Goal: Information Seeking & Learning: Find specific fact

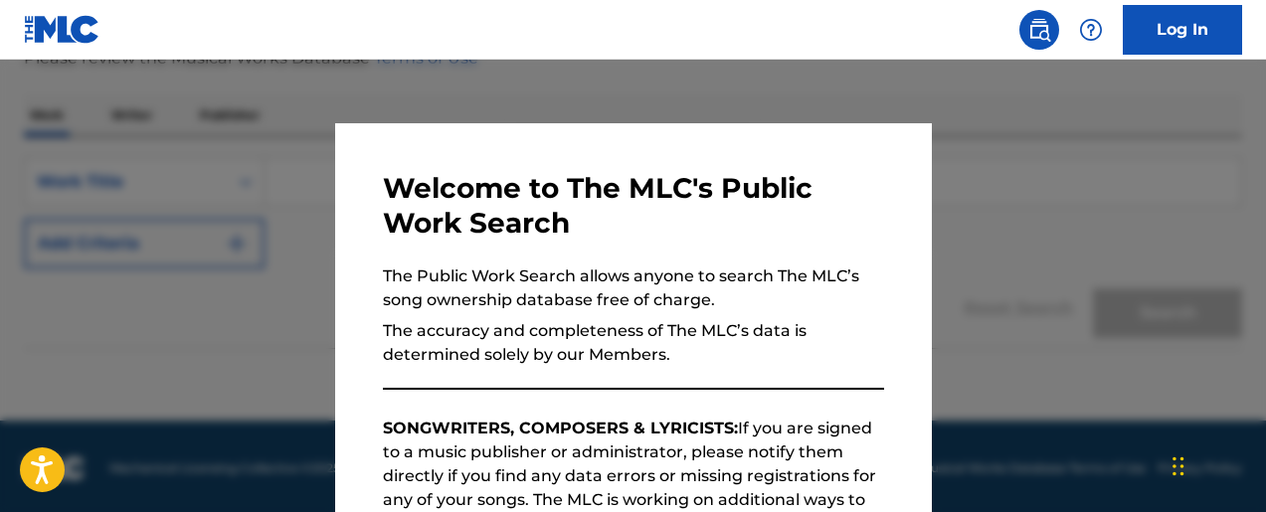
scroll to position [289, 0]
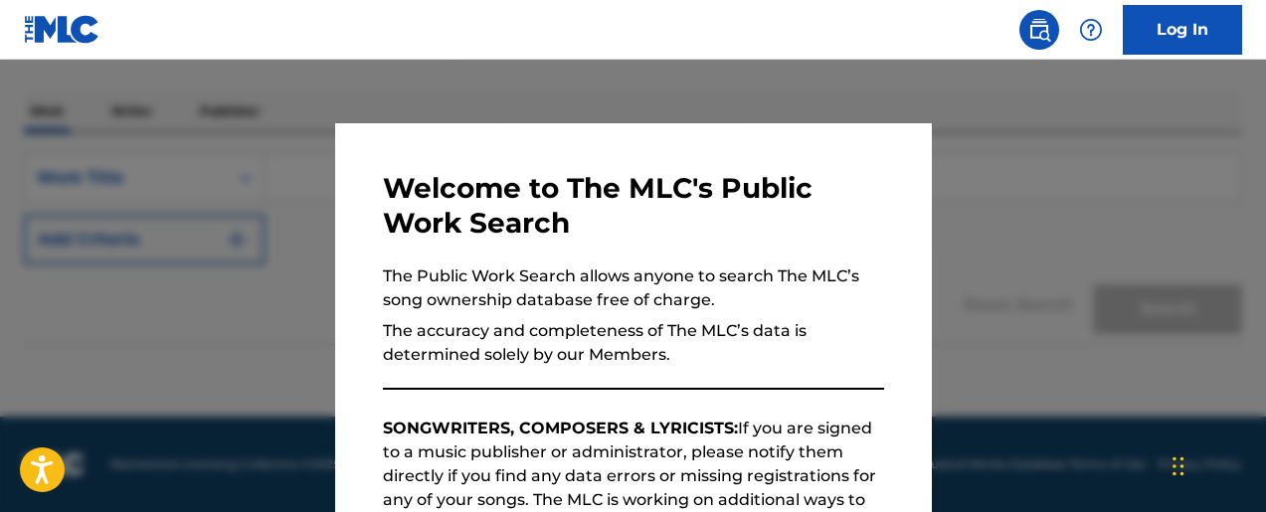
click at [669, 472] on p "SONGWRITERS, COMPOSERS & LYRICISTS: If you are signed to a music publisher or a…" at bounding box center [633, 488] width 501 height 143
click at [131, 370] on div at bounding box center [633, 316] width 1266 height 512
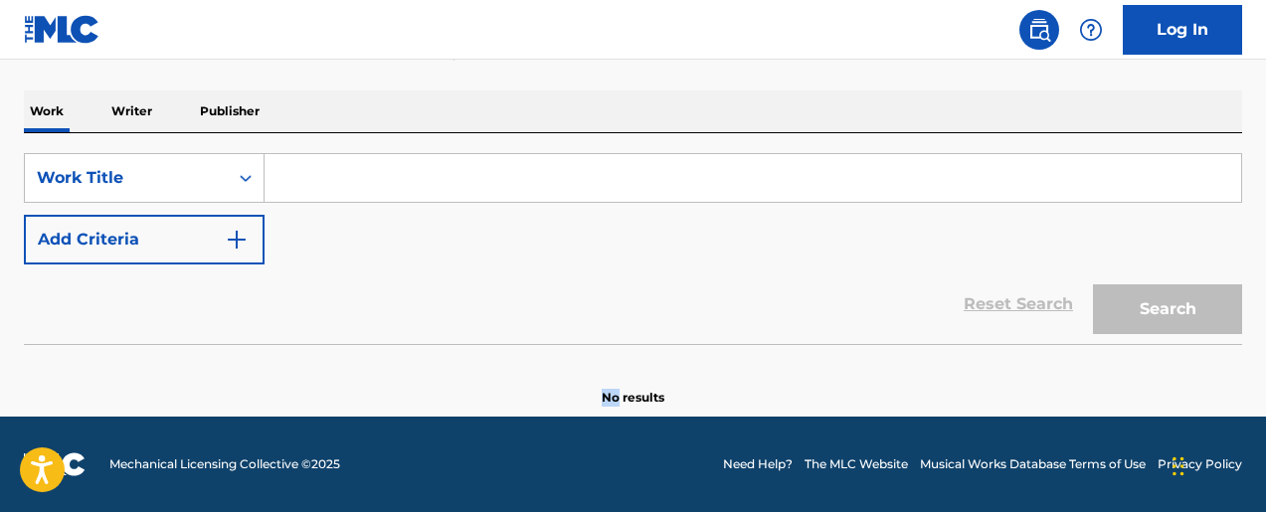
click at [131, 370] on section "No results" at bounding box center [633, 381] width 1218 height 52
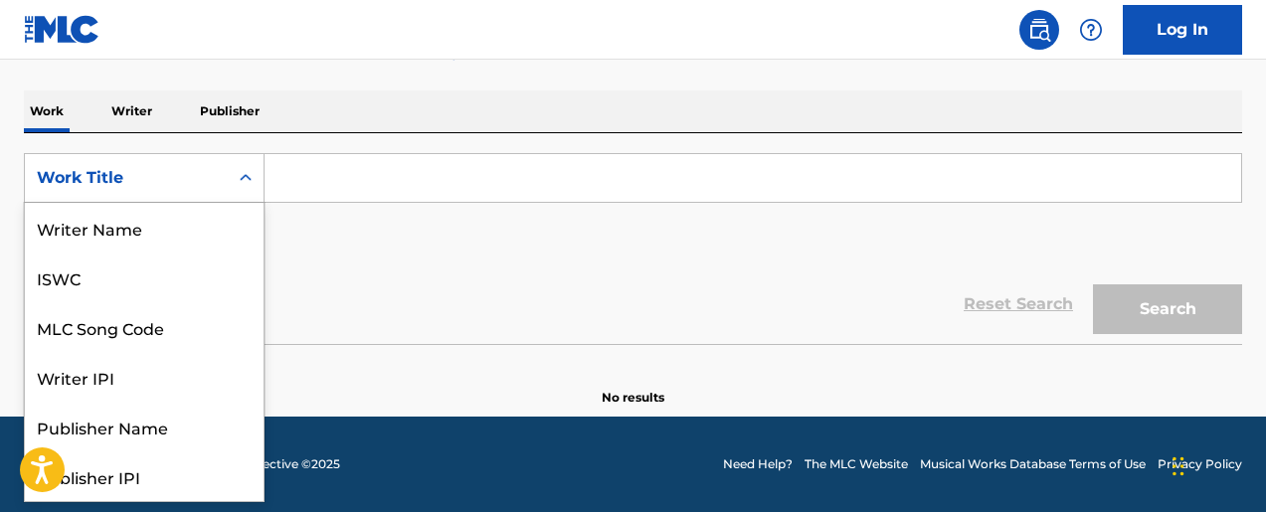
click at [167, 178] on div "Work Title" at bounding box center [126, 178] width 179 height 24
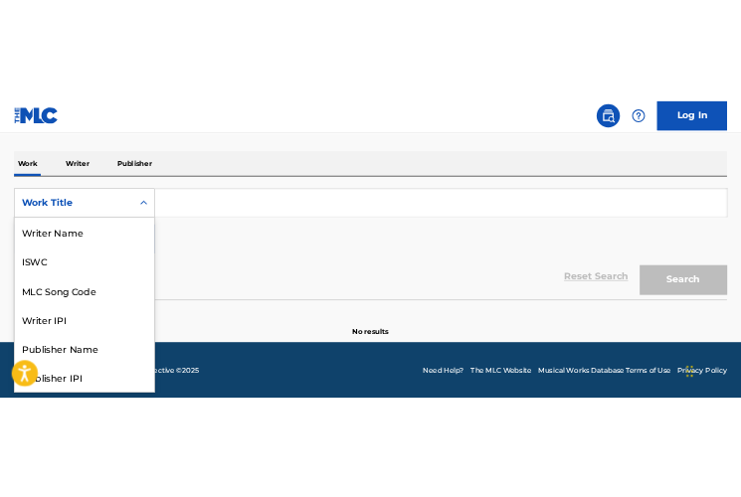
scroll to position [99, 0]
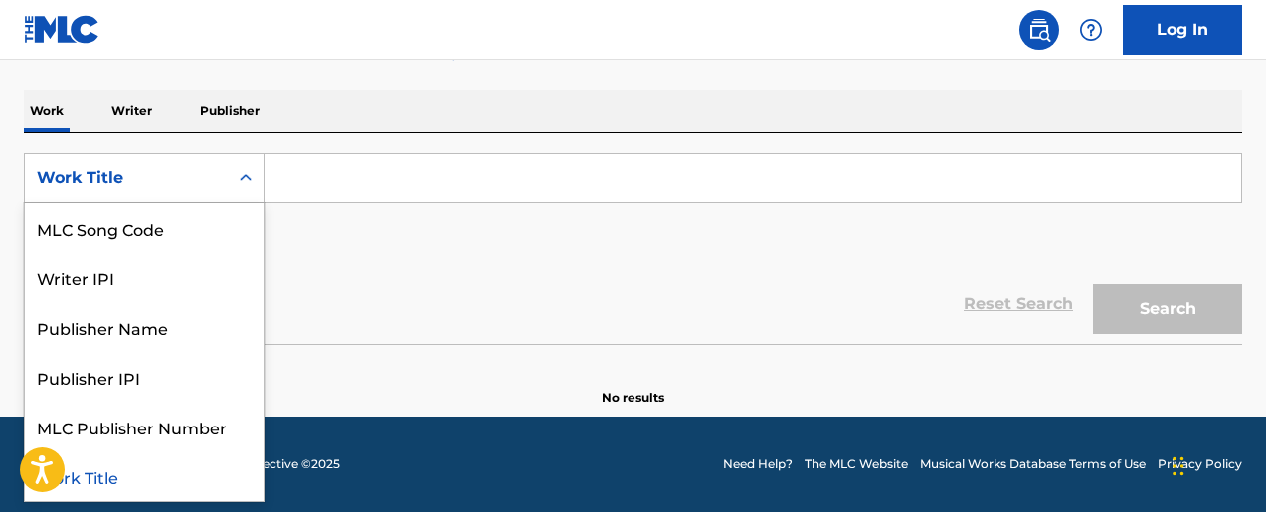
click at [351, 174] on input "Search Form" at bounding box center [753, 178] width 977 height 48
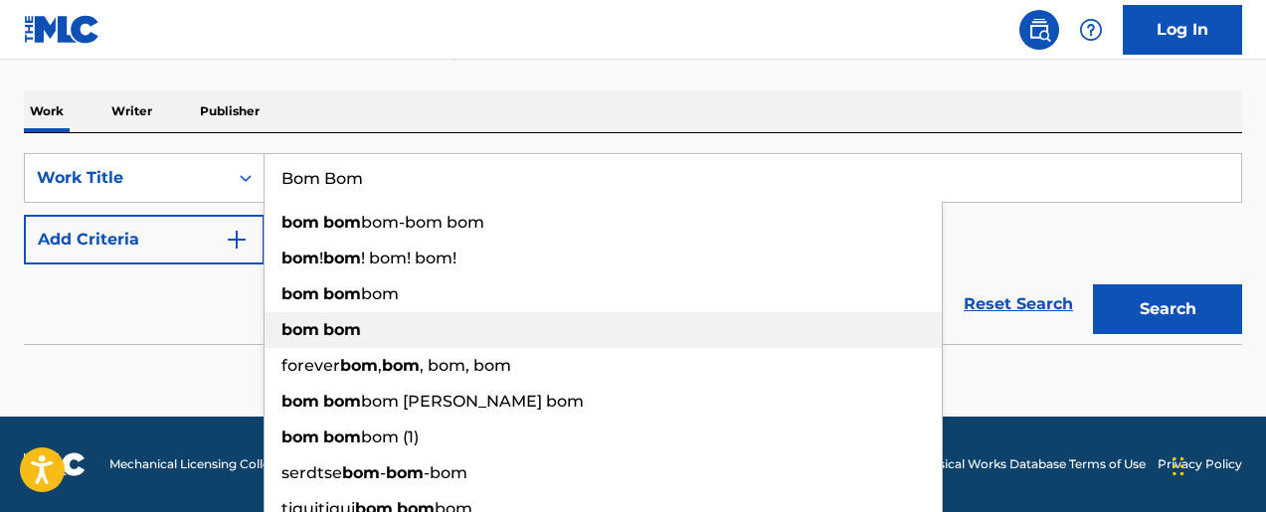
click at [349, 335] on strong "bom" at bounding box center [342, 329] width 38 height 19
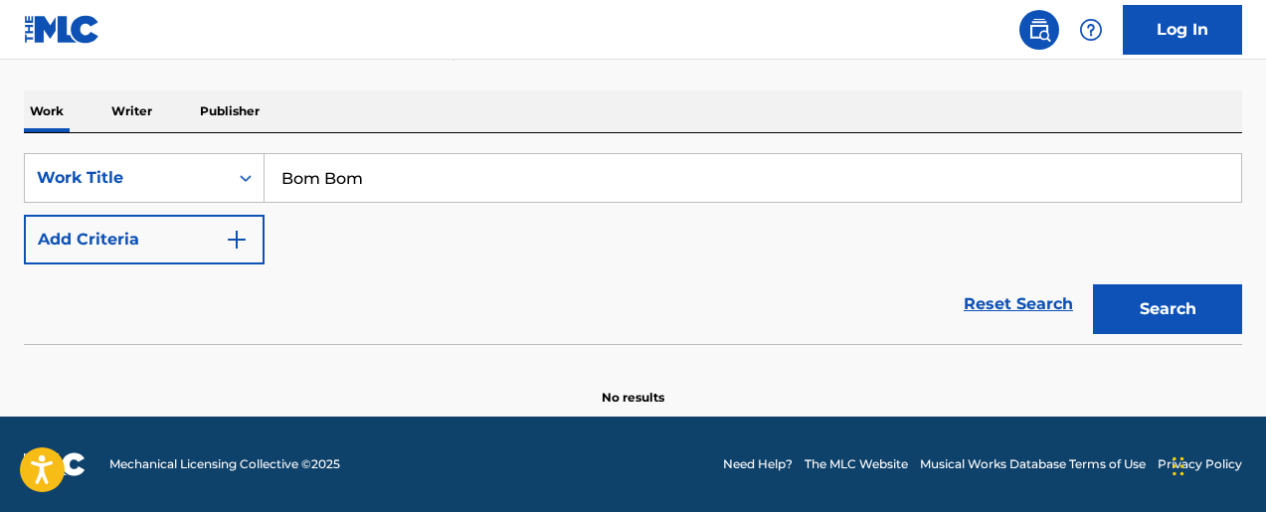
click at [1130, 303] on button "Search" at bounding box center [1167, 309] width 149 height 50
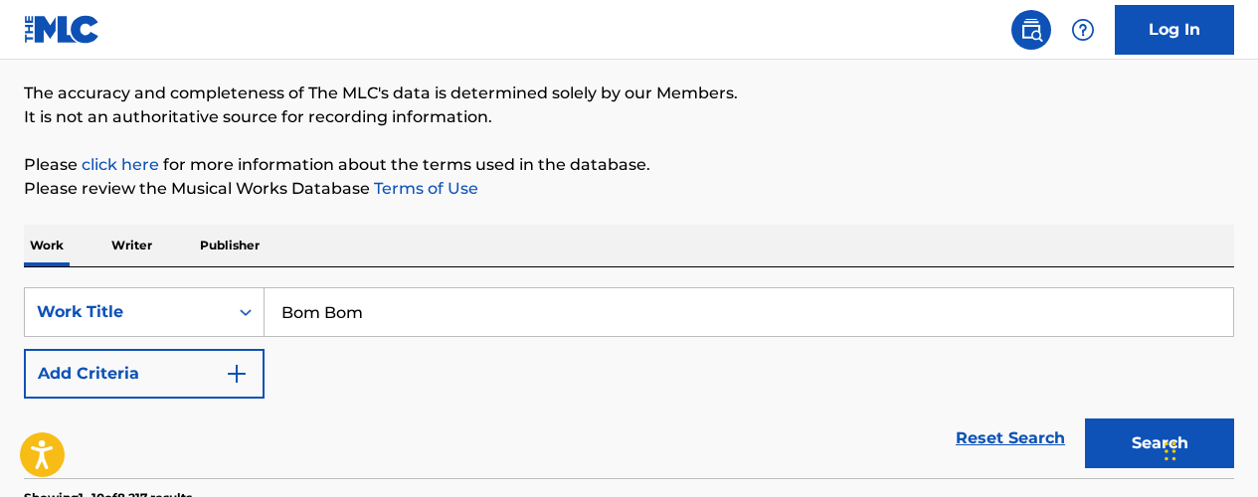
scroll to position [116, 0]
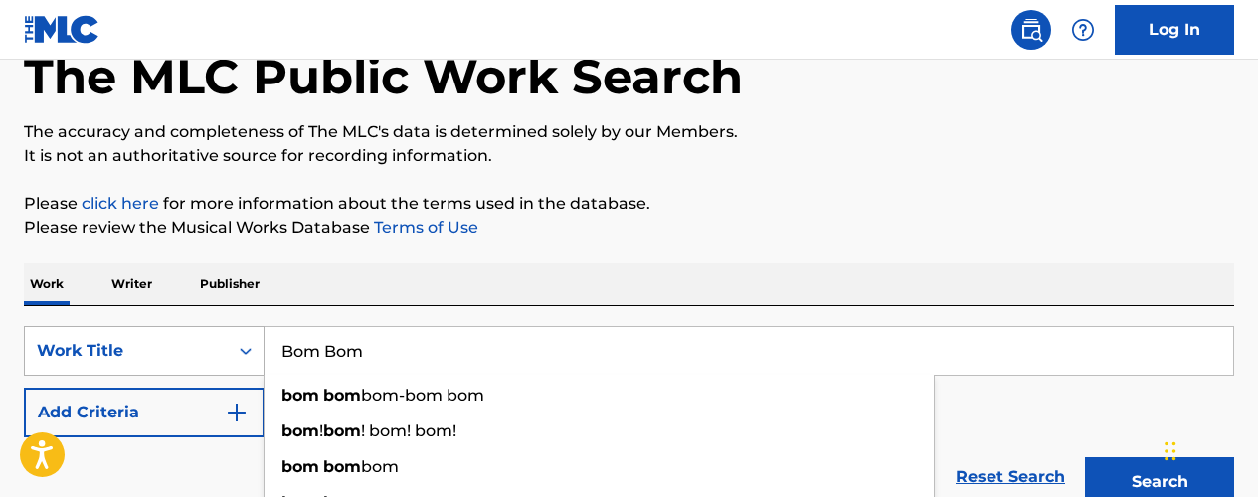
drag, startPoint x: 371, startPoint y: 356, endPoint x: 261, endPoint y: 345, distance: 110.9
click at [261, 345] on div "SearchWithCriteria35bb93a7-22a1-4a15-984c-b97a1d28b8c6 Work Title Bom Bom bom b…" at bounding box center [629, 351] width 1210 height 50
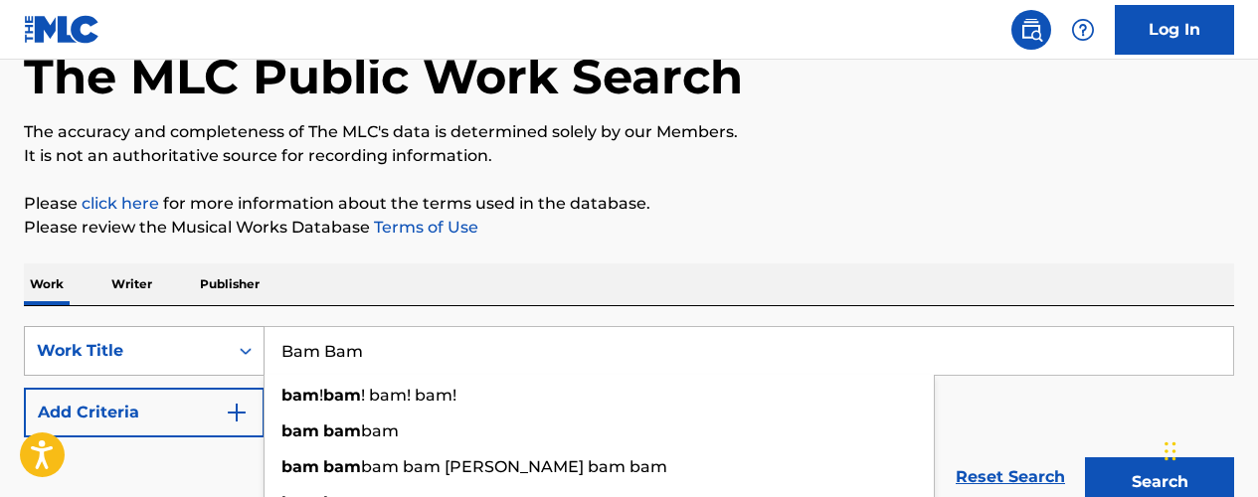
type input "Bam Bam"
click at [1085, 458] on button "Search" at bounding box center [1159, 483] width 149 height 50
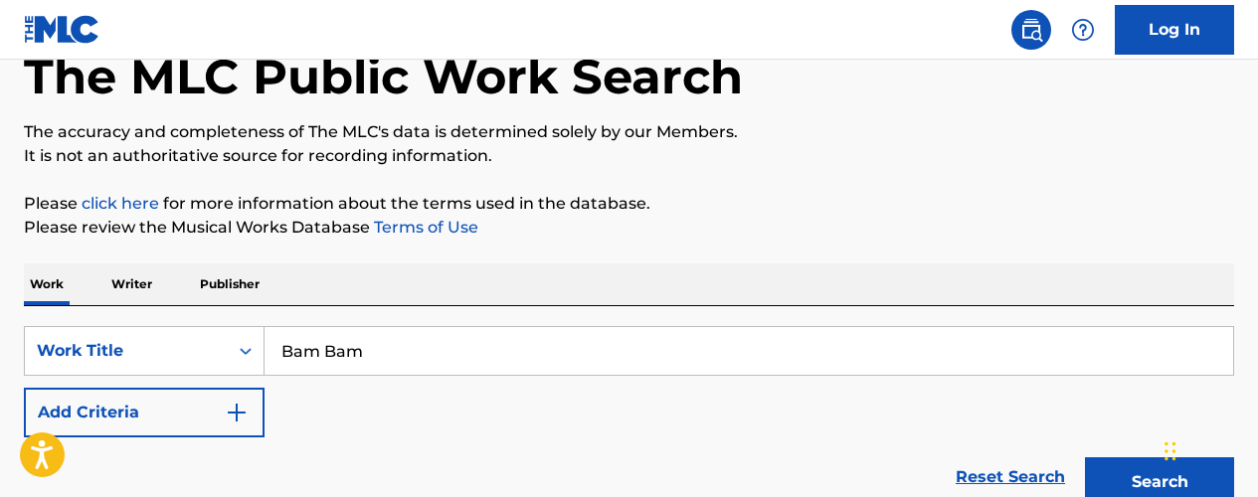
click at [1104, 483] on button "Search" at bounding box center [1159, 483] width 149 height 50
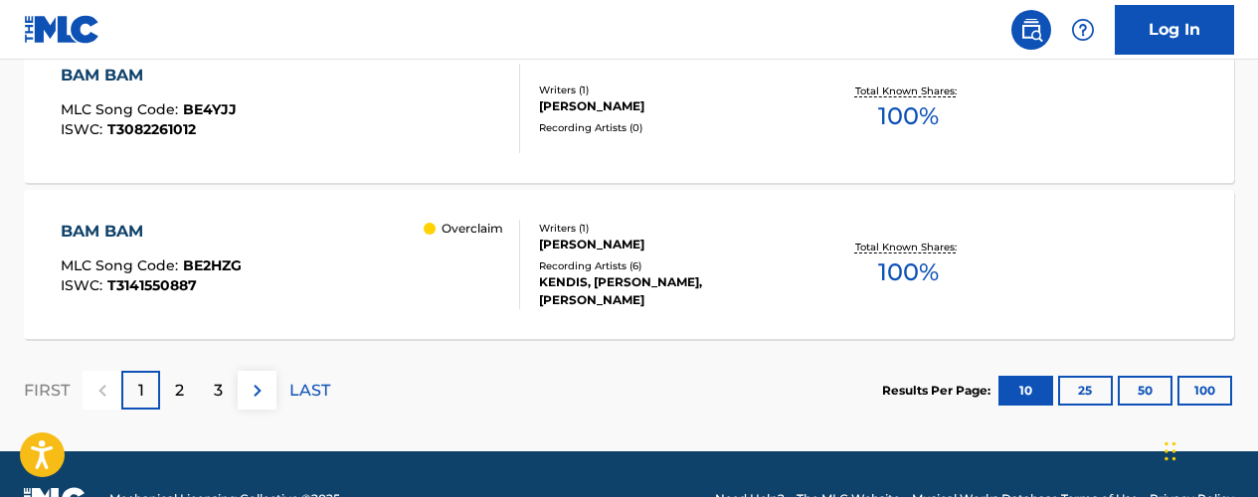
scroll to position [1890, 0]
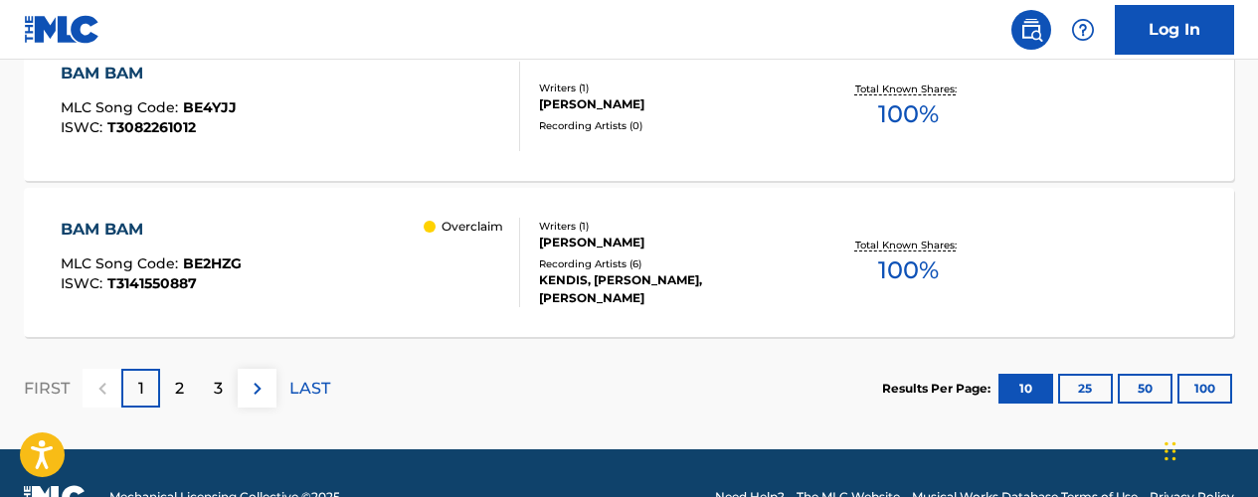
click at [1188, 388] on button "100" at bounding box center [1205, 389] width 55 height 30
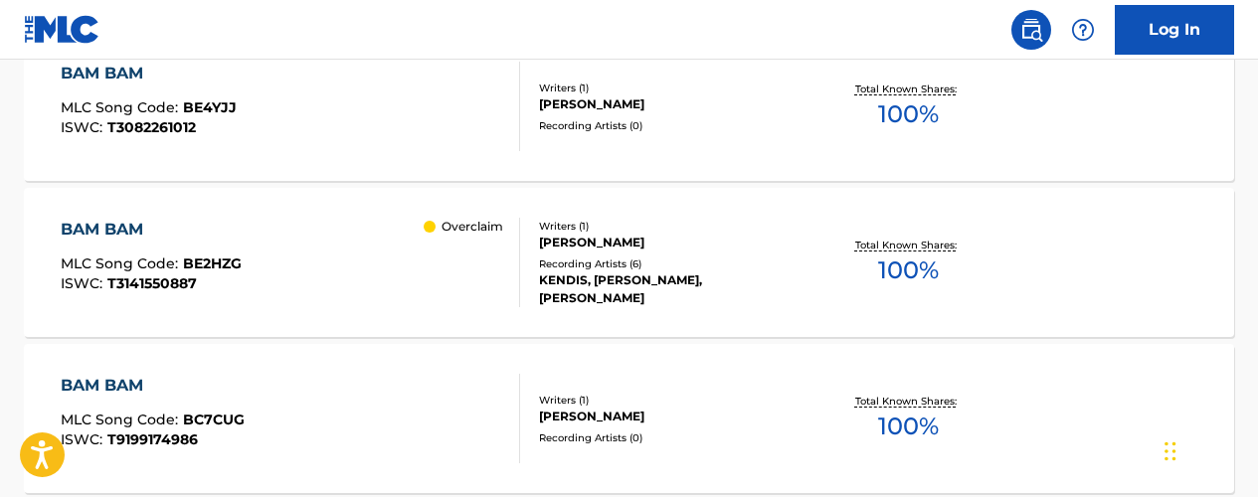
click at [1028, 38] on img at bounding box center [1031, 30] width 24 height 24
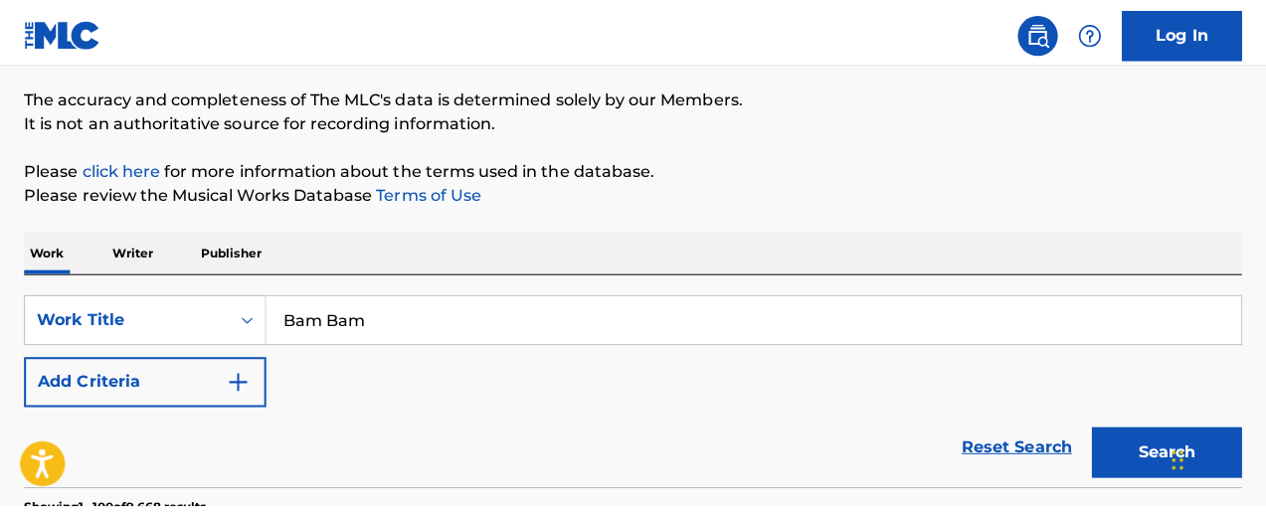
scroll to position [159, 0]
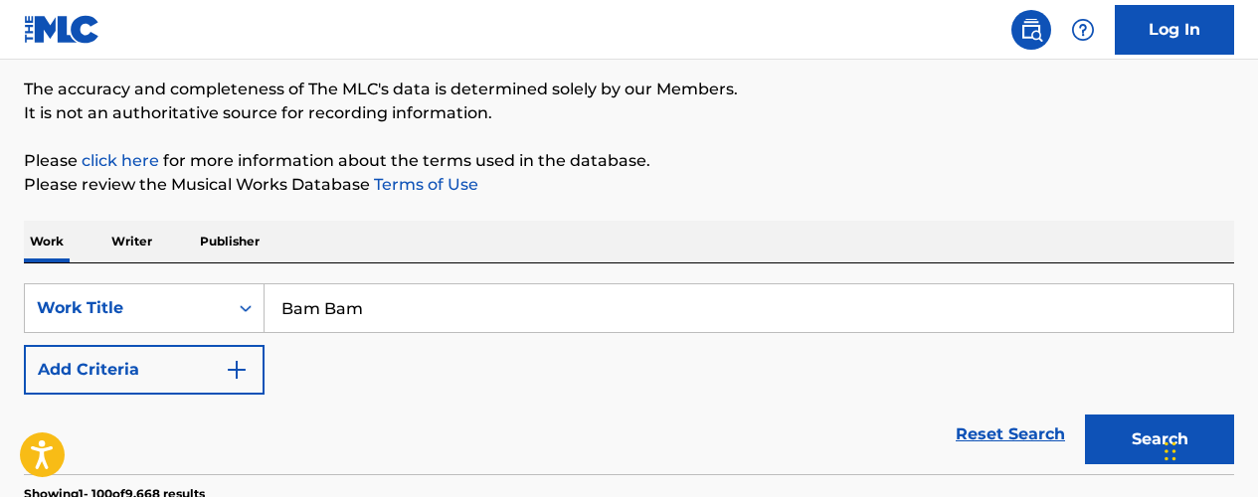
click at [256, 377] on button "Add Criteria" at bounding box center [144, 370] width 241 height 50
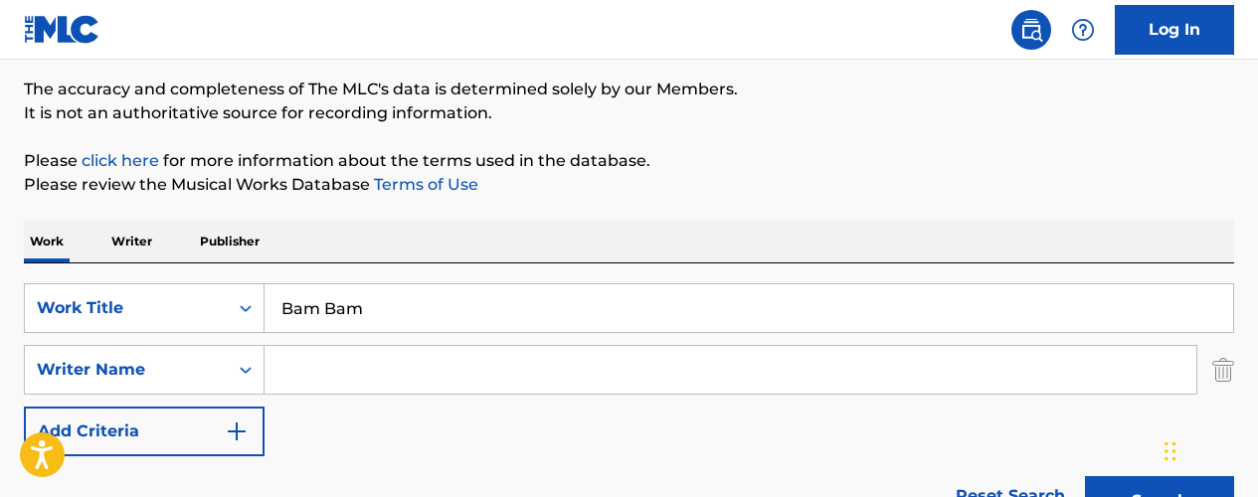
click at [290, 379] on input "Search Form" at bounding box center [731, 370] width 932 height 48
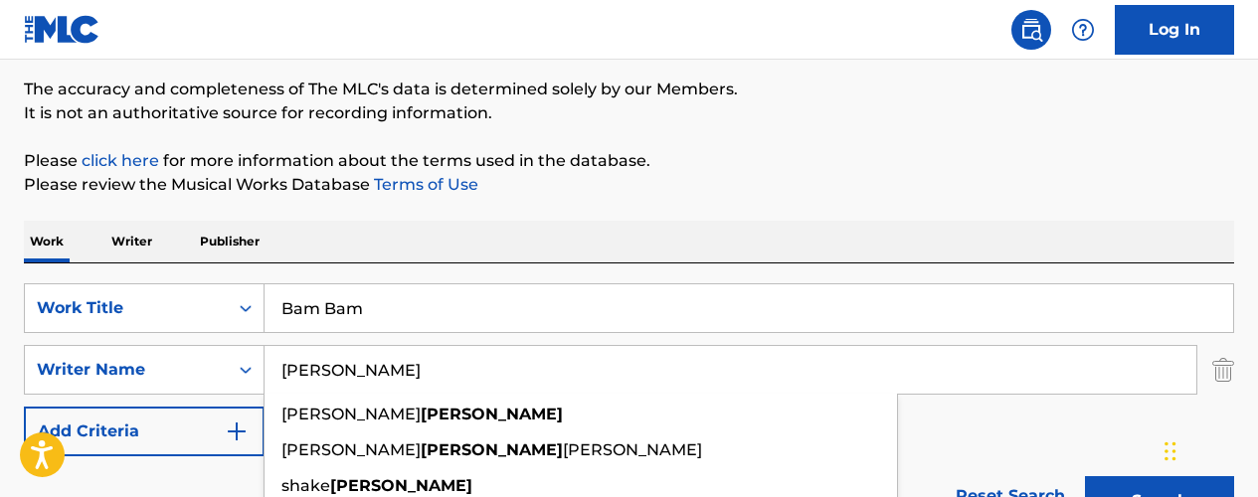
type input "[PERSON_NAME]"
click at [1085, 476] on button "Search" at bounding box center [1159, 501] width 149 height 50
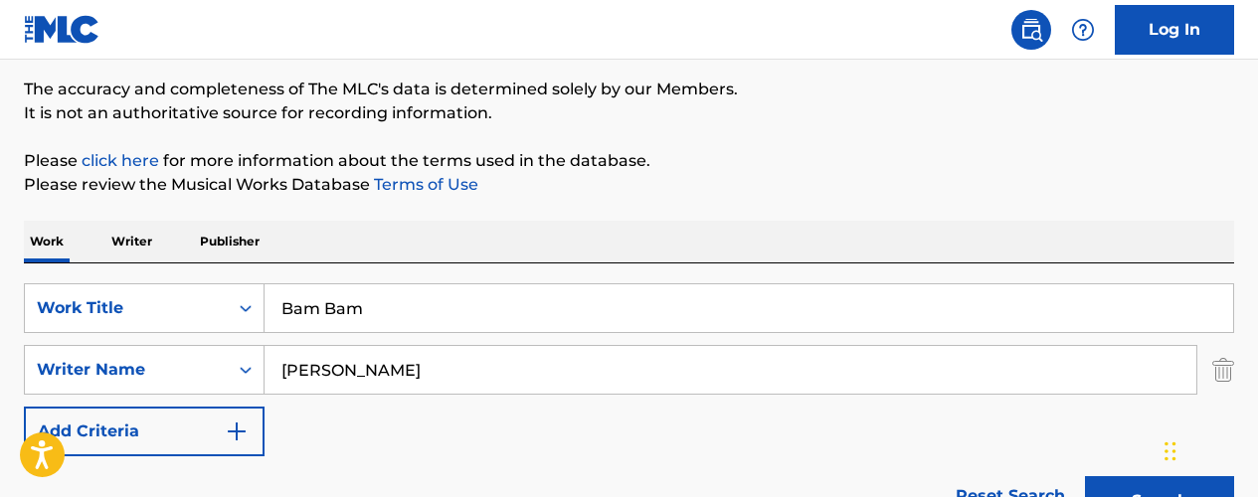
click at [1095, 481] on button "Search" at bounding box center [1159, 501] width 149 height 50
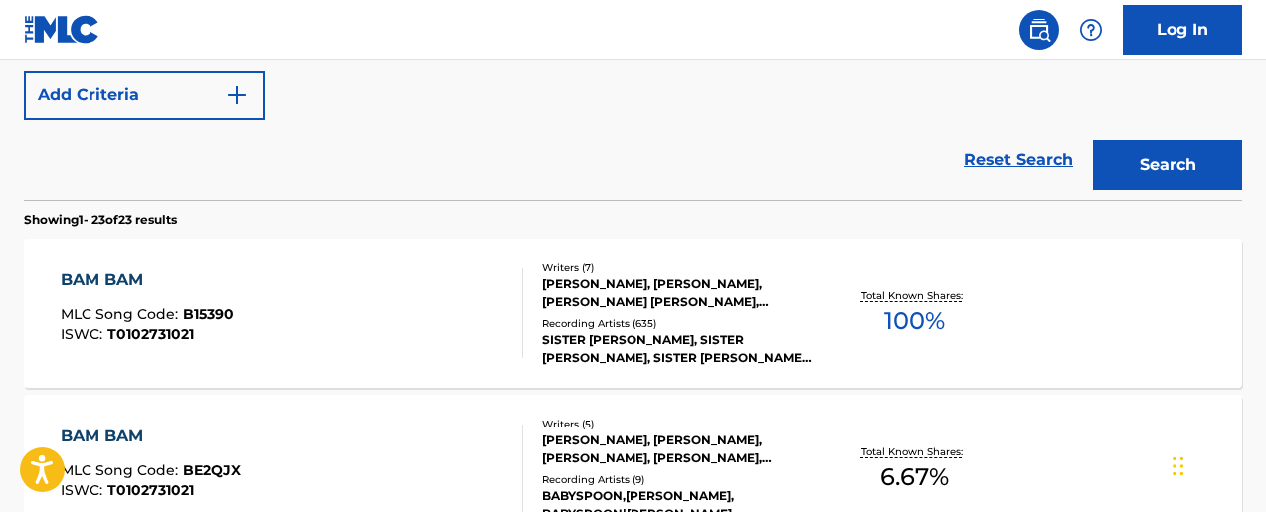
scroll to position [517, 0]
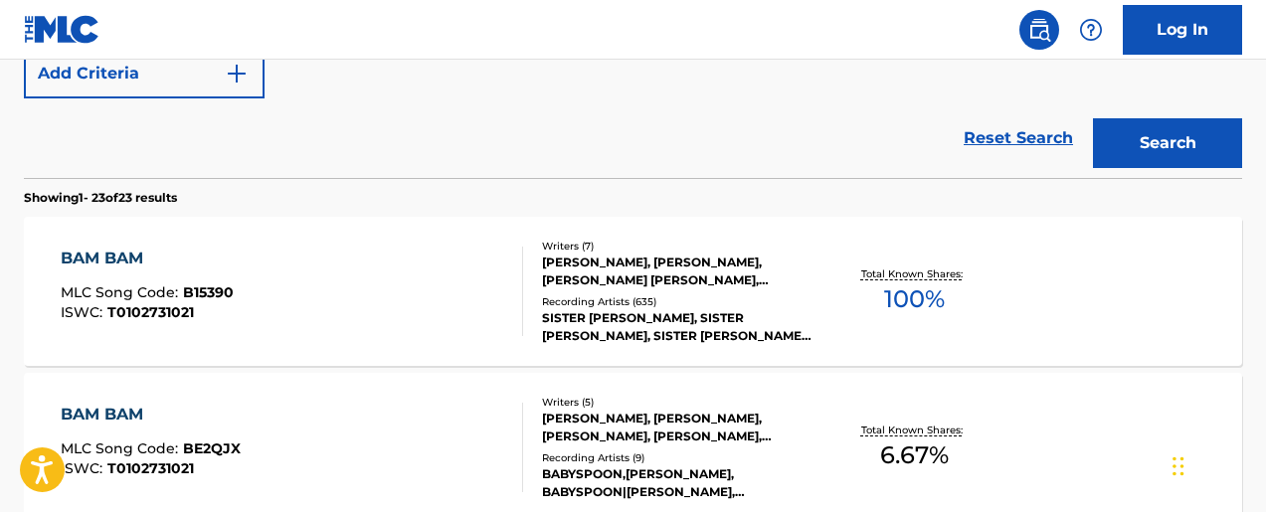
click at [587, 247] on div "Writers ( 7 )" at bounding box center [677, 246] width 271 height 15
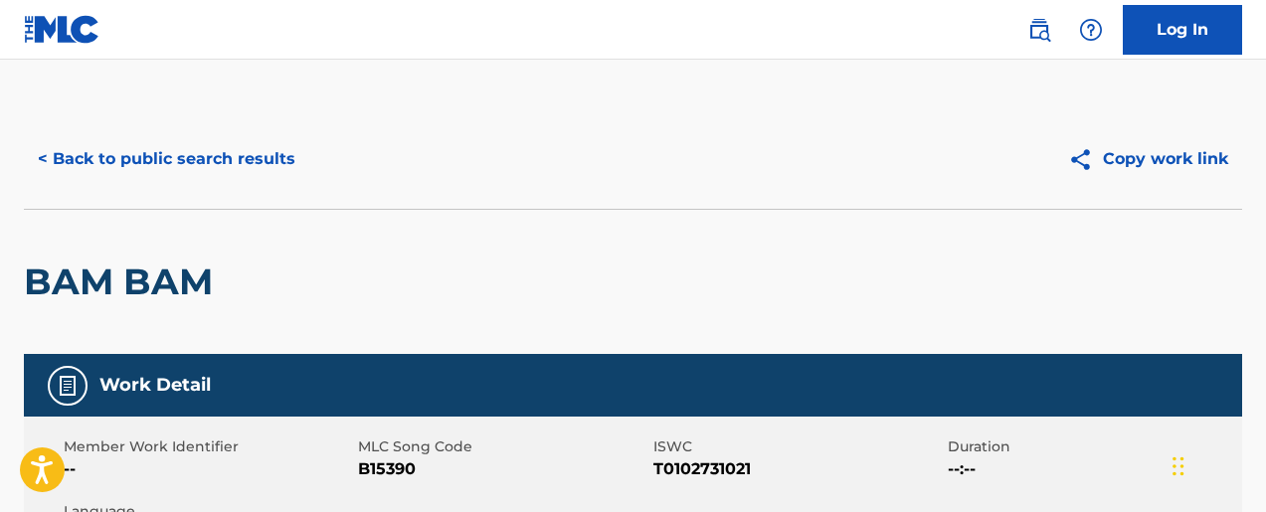
click at [136, 160] on button "< Back to public search results" at bounding box center [166, 159] width 285 height 50
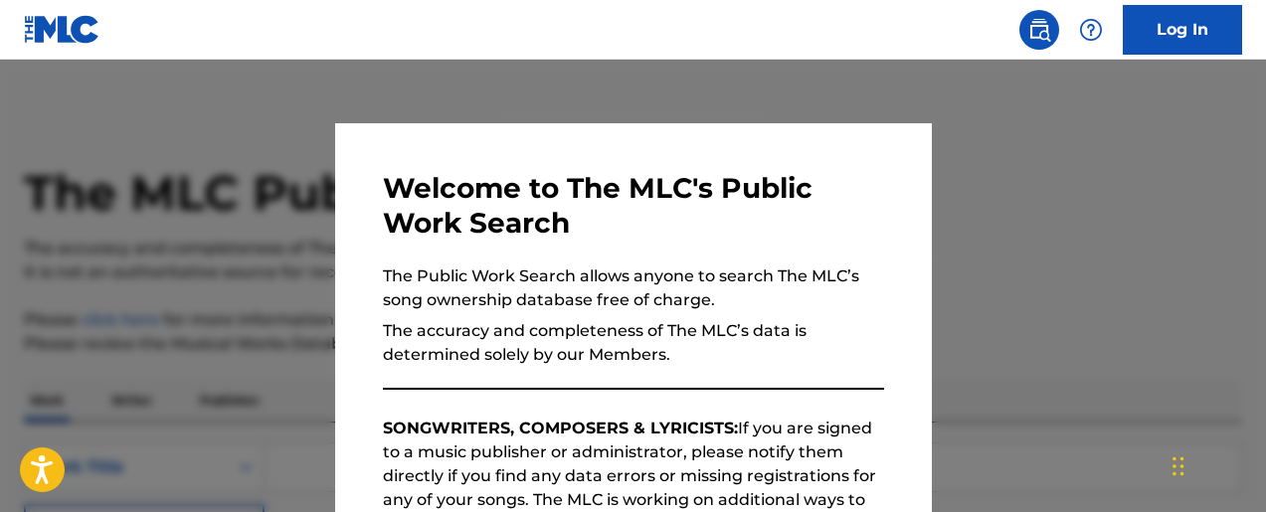
click at [166, 280] on div at bounding box center [633, 316] width 1266 height 512
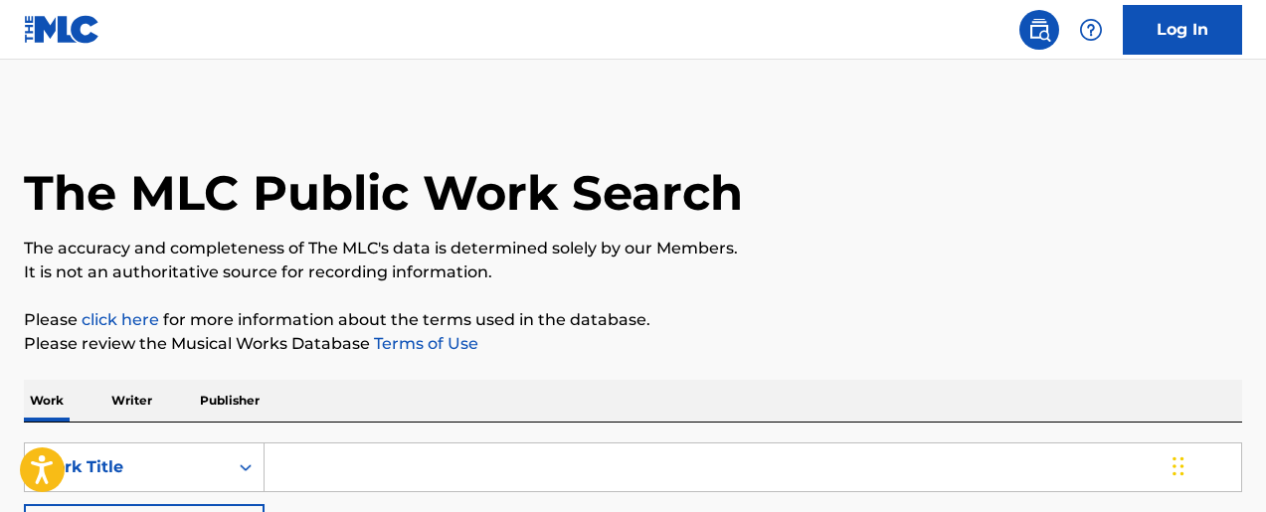
click at [299, 473] on input "Search Form" at bounding box center [753, 468] width 977 height 48
type input "Uptown Funk"
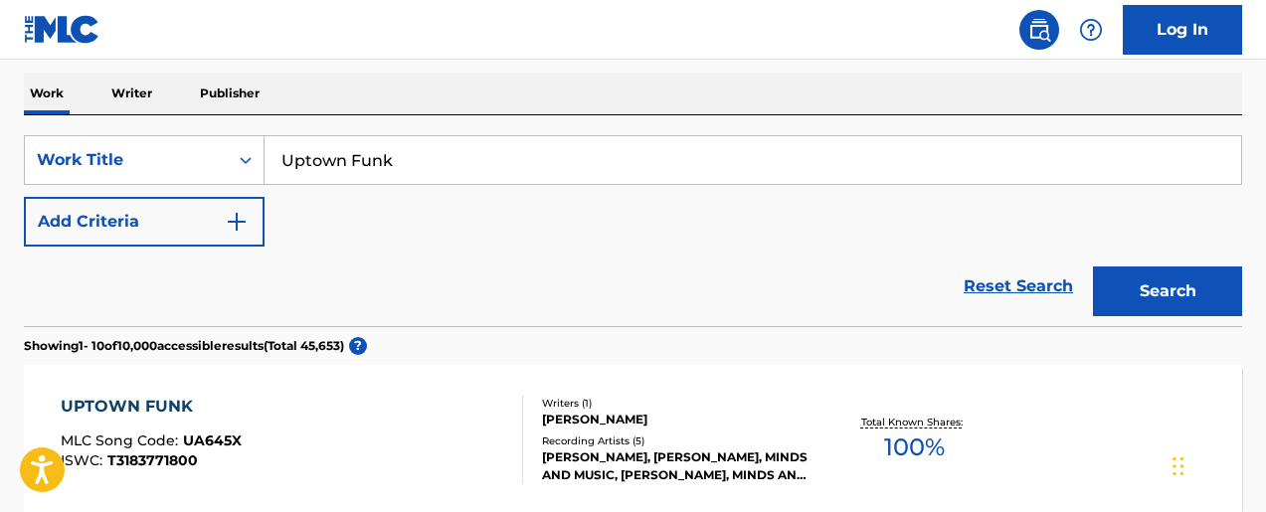
scroll to position [62, 0]
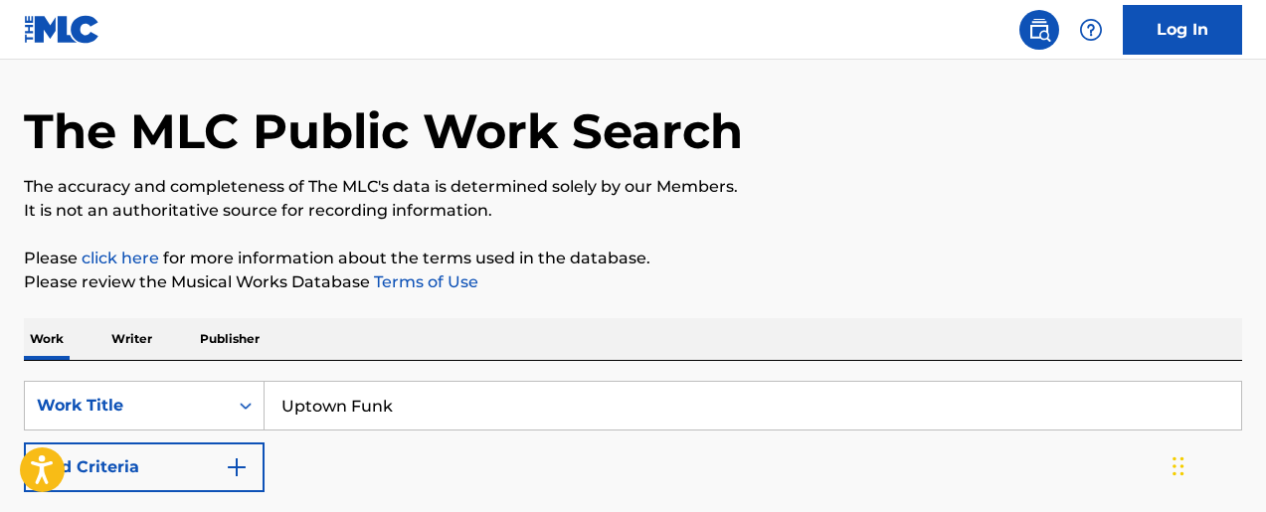
click at [186, 447] on button "Add Criteria" at bounding box center [144, 468] width 241 height 50
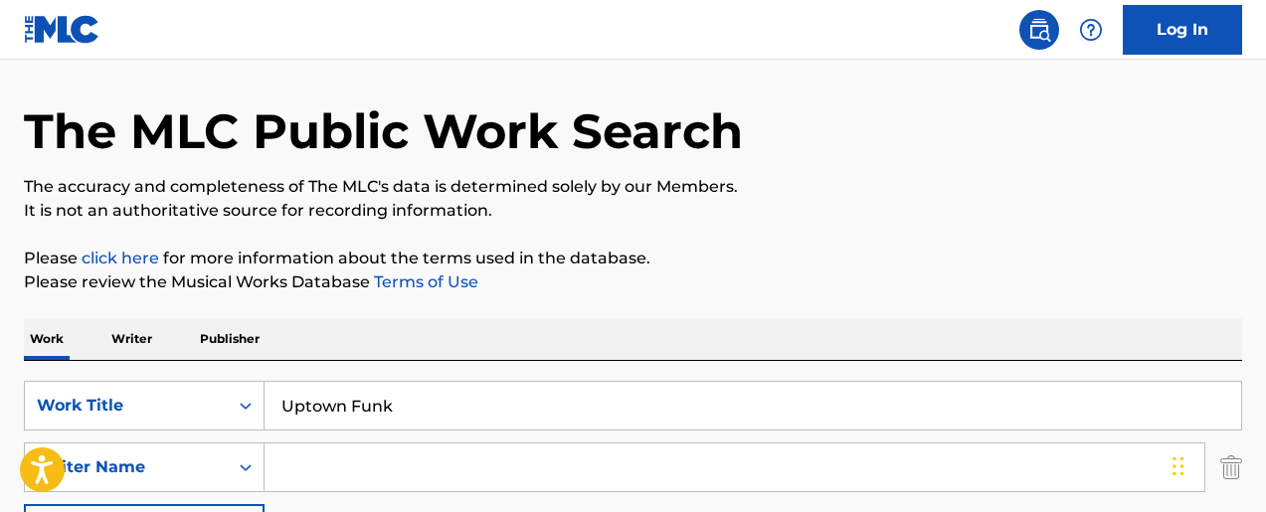
click at [319, 466] on input "Search Form" at bounding box center [735, 468] width 940 height 48
type input "Ronson"
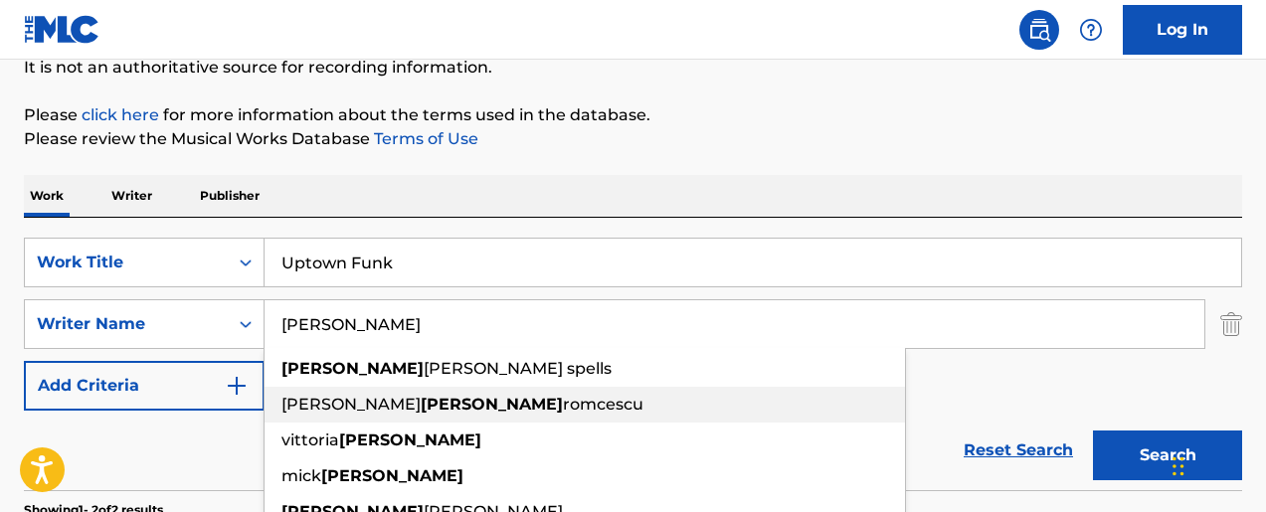
scroll to position [267, 0]
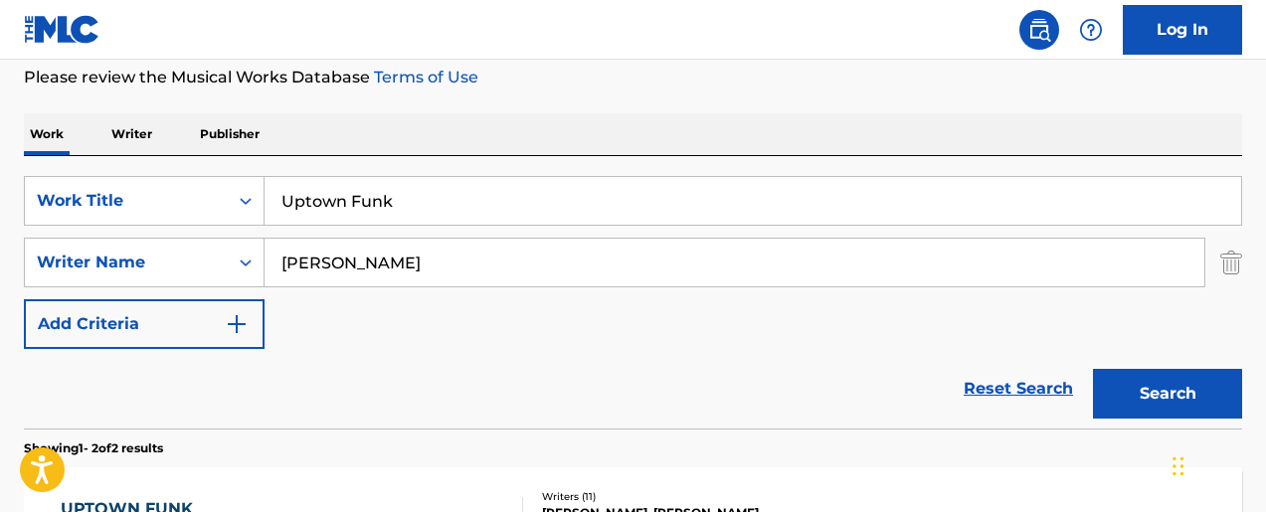
click at [1168, 389] on button "Search" at bounding box center [1167, 394] width 149 height 50
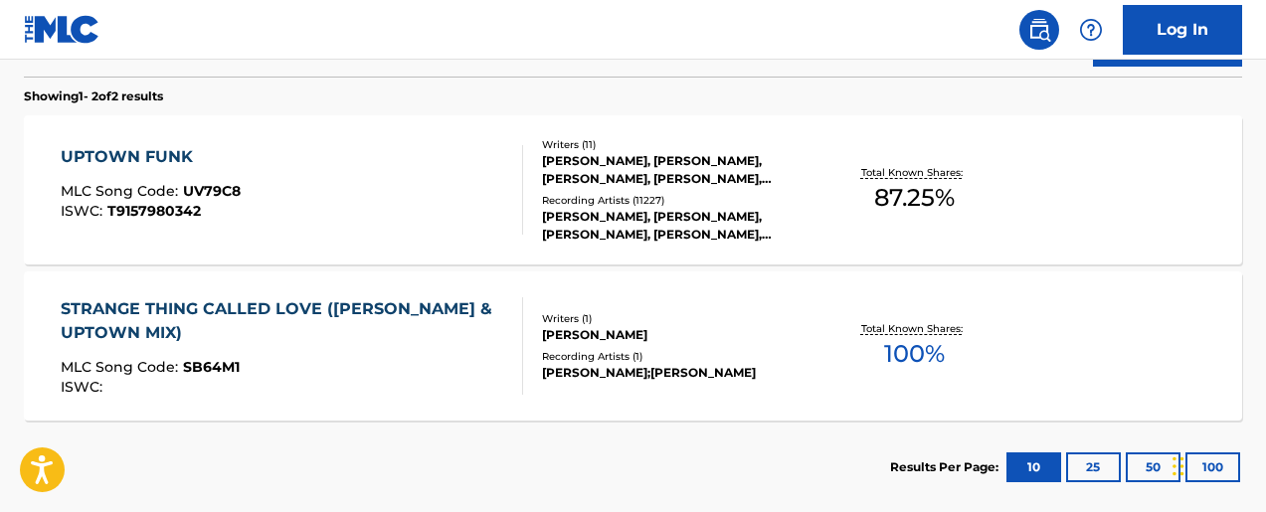
scroll to position [621, 0]
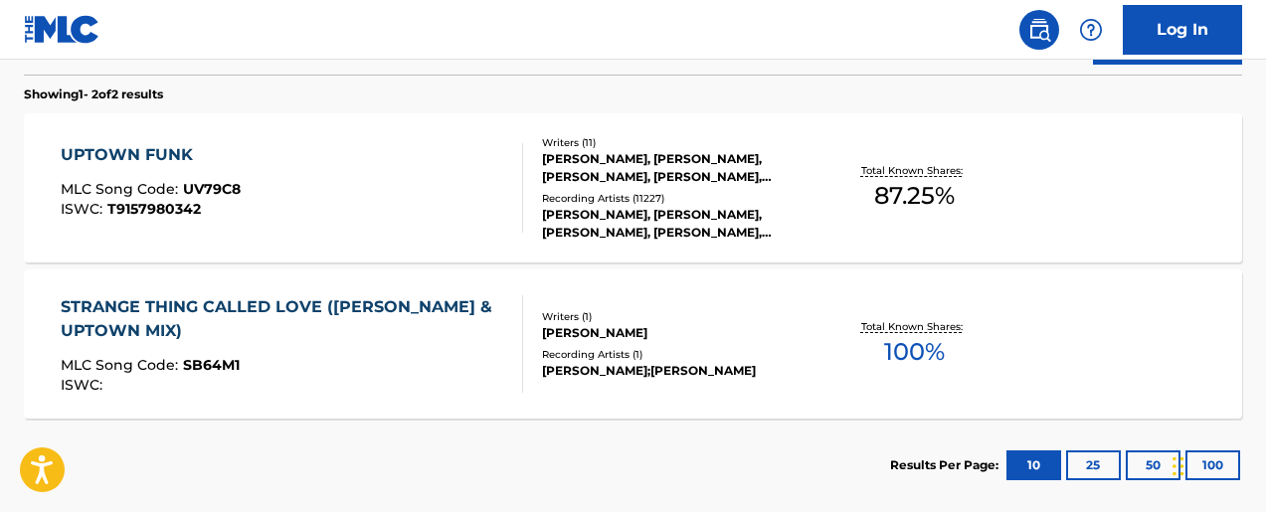
click at [616, 156] on div "RUDOLPH TAYLOR, NICHOLAUS WILLIAMS, LONNIE SIMMONS, DEVON GALLASPY, ROBERT WILS…" at bounding box center [677, 168] width 271 height 36
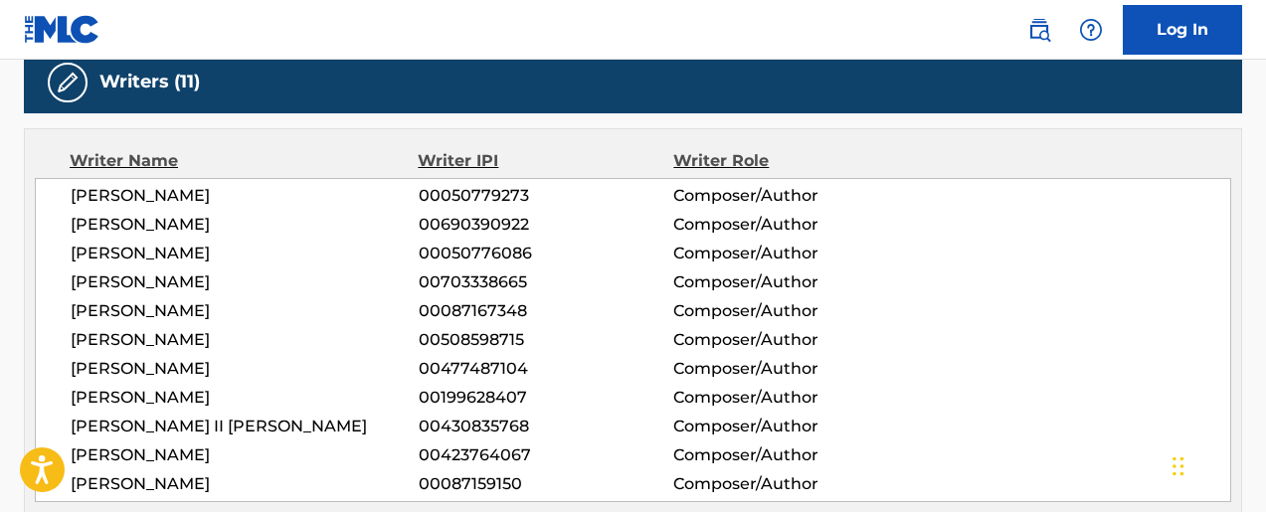
scroll to position [967, 0]
